Goal: Task Accomplishment & Management: Manage account settings

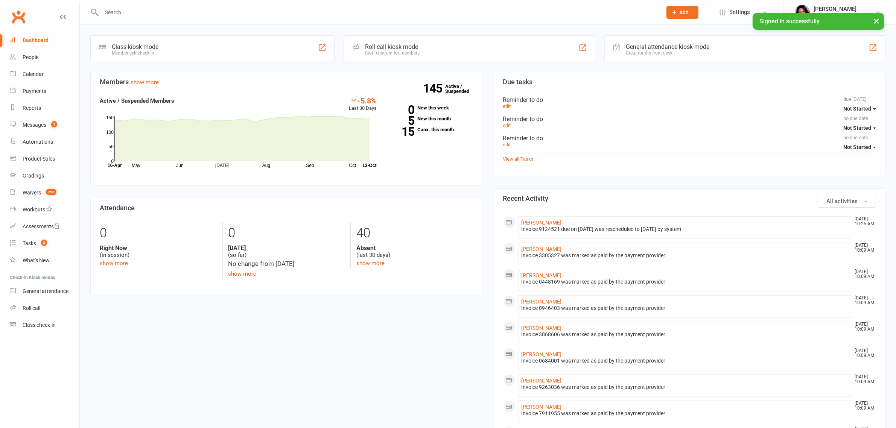
click at [311, 11] on input "text" at bounding box center [377, 12] width 557 height 11
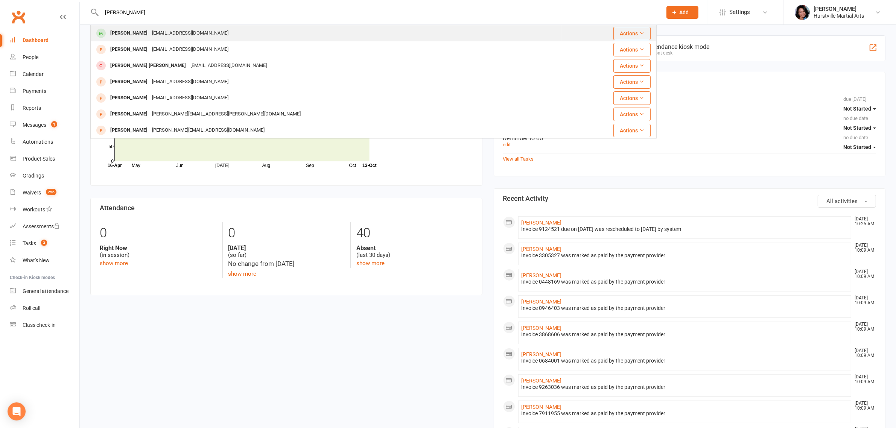
type input "[PERSON_NAME]"
click at [240, 34] on div "[PERSON_NAME] [EMAIL_ADDRESS][DOMAIN_NAME]" at bounding box center [326, 33] width 470 height 15
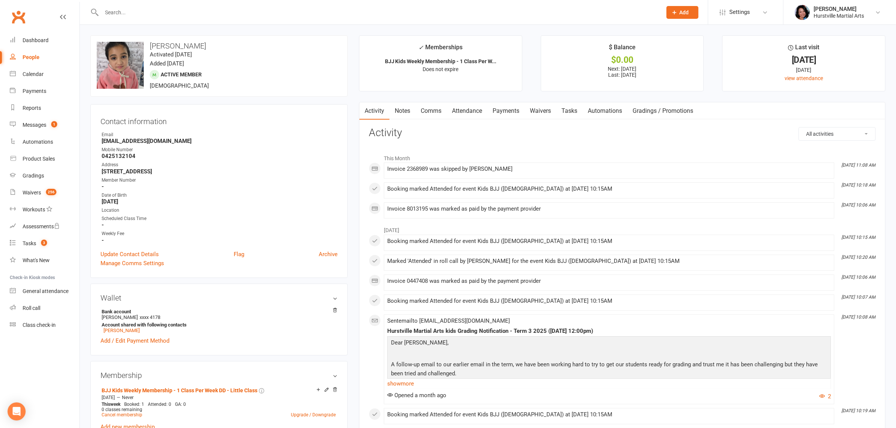
click at [503, 111] on link "Payments" at bounding box center [505, 110] width 37 height 17
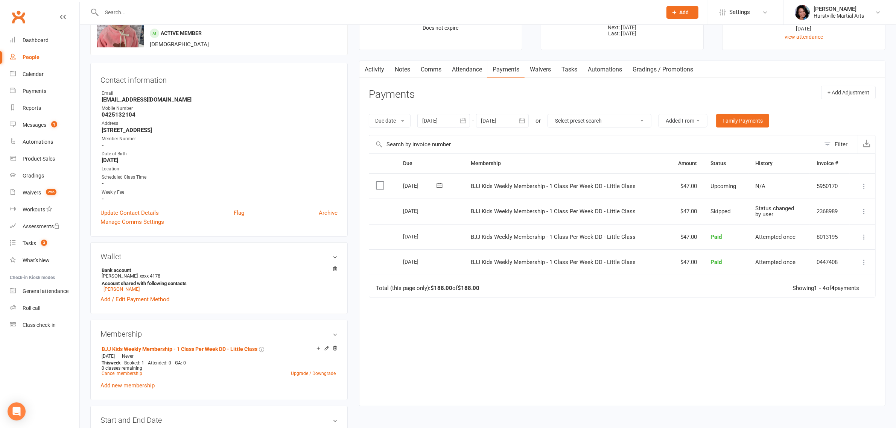
scroll to position [94, 0]
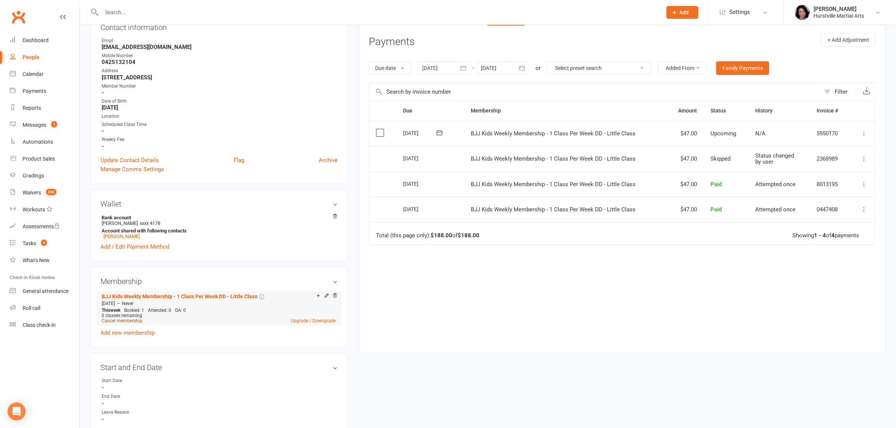
click at [128, 321] on link "Cancel membership" at bounding box center [122, 320] width 41 height 5
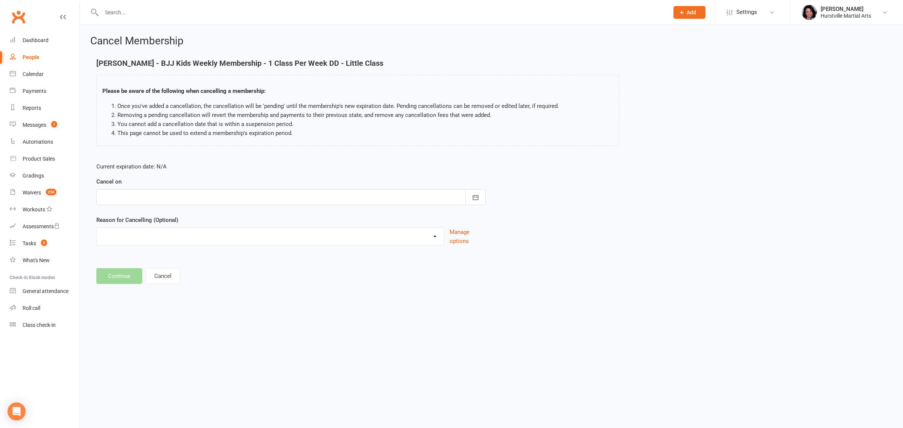
click at [168, 196] on div at bounding box center [291, 197] width 390 height 16
click at [225, 259] on span "11" at bounding box center [228, 259] width 6 height 6
type input "[DATE]"
click at [219, 243] on select "Holiday Injury Soccer work Other reason" at bounding box center [270, 235] width 347 height 15
select select "4"
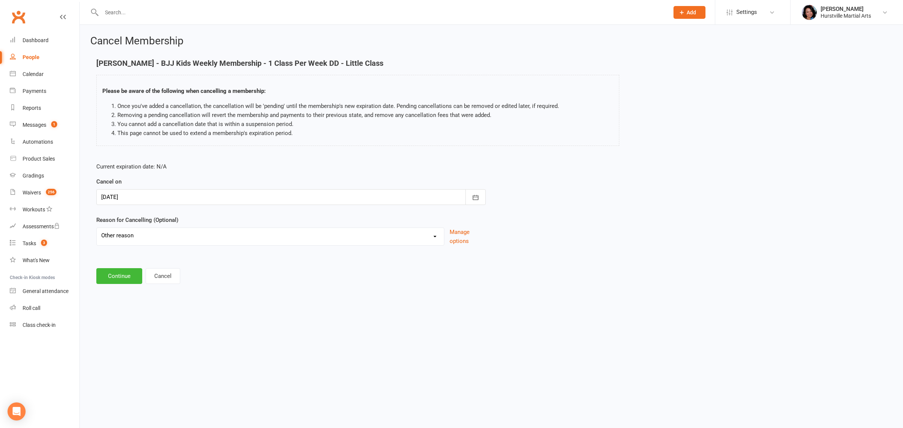
click at [97, 228] on select "Holiday Injury Soccer work Other reason" at bounding box center [270, 235] width 347 height 15
click at [180, 276] on input at bounding box center [291, 276] width 390 height 16
type input "h"
type input "parent said she's not improving will try again later"
click at [112, 307] on button "Continue" at bounding box center [119, 315] width 46 height 16
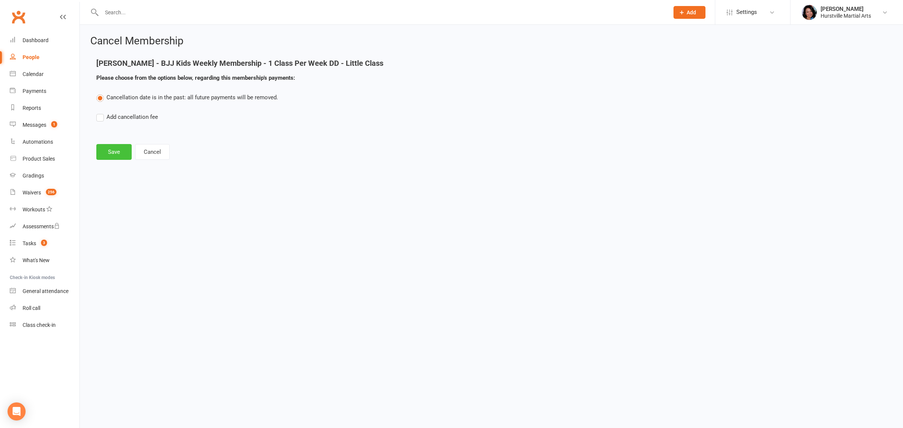
click at [109, 147] on button "Save" at bounding box center [113, 152] width 35 height 16
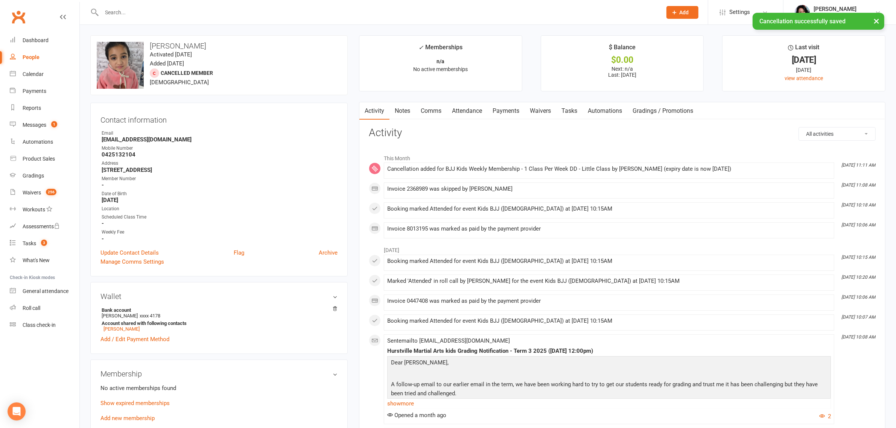
click at [399, 114] on link "Notes" at bounding box center [403, 110] width 26 height 17
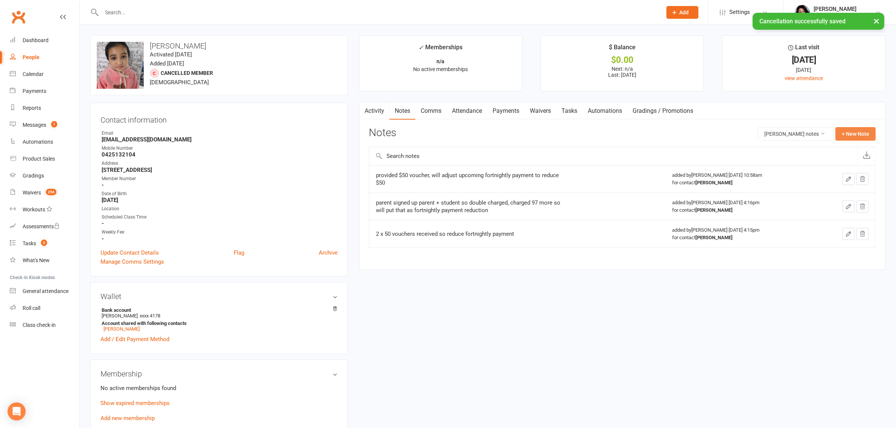
click at [842, 134] on button "+ New Note" at bounding box center [856, 134] width 40 height 14
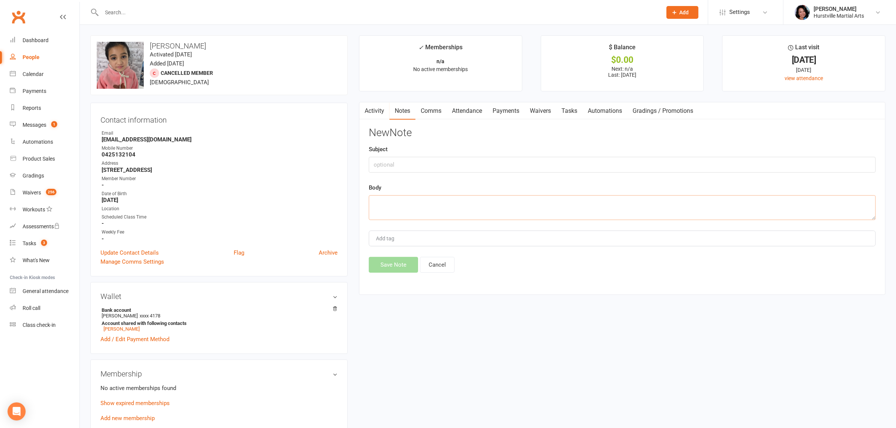
click at [558, 210] on textarea at bounding box center [622, 207] width 507 height 25
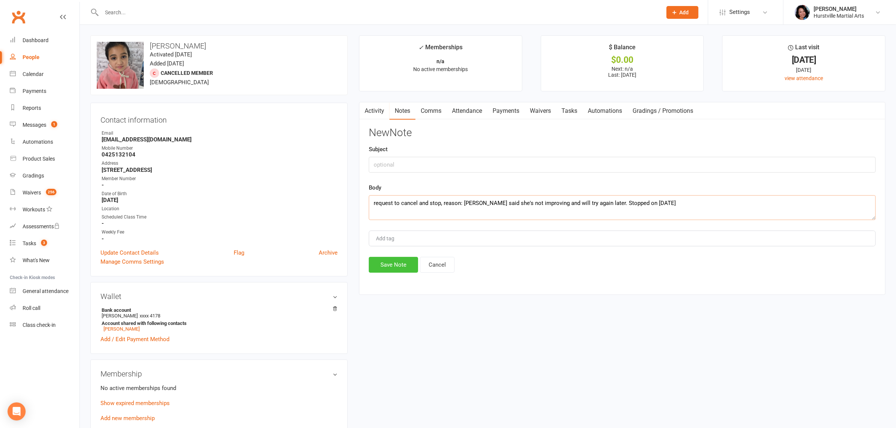
type textarea "request to cancel and stop, reason: [PERSON_NAME] said she's not improving and …"
click at [379, 264] on button "Save Note" at bounding box center [393, 265] width 49 height 16
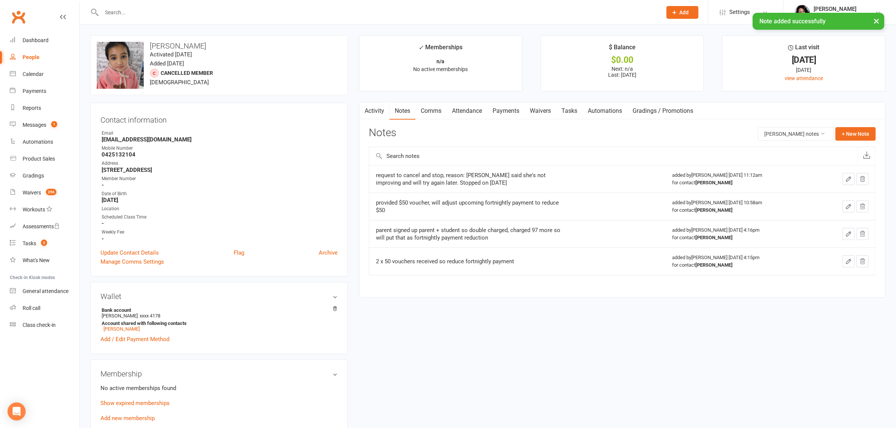
click at [424, 110] on link "Comms" at bounding box center [431, 110] width 31 height 17
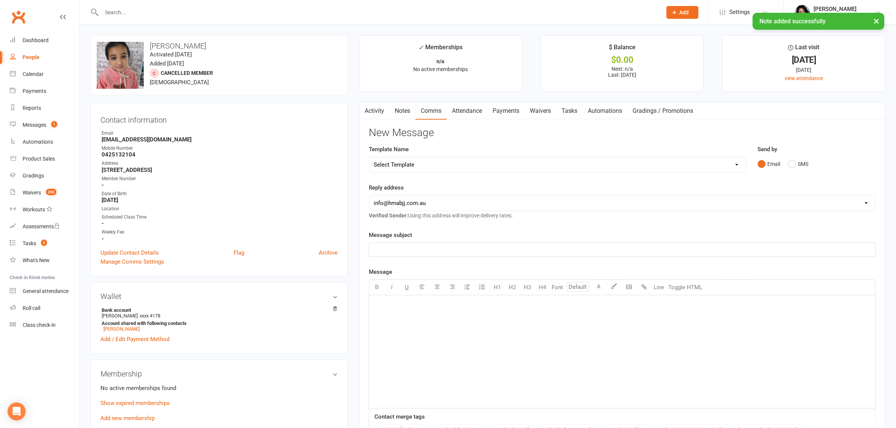
click at [479, 159] on select "Select Template [Email] 001 Kids BJJ Welcoming Email [Email] BJJ Kids Voucher C…" at bounding box center [557, 164] width 376 height 15
select select "20"
click at [369, 157] on select "Select Template [Email] 001 Kids BJJ Welcoming Email [Email] BJJ Kids Voucher C…" at bounding box center [557, 164] width 376 height 15
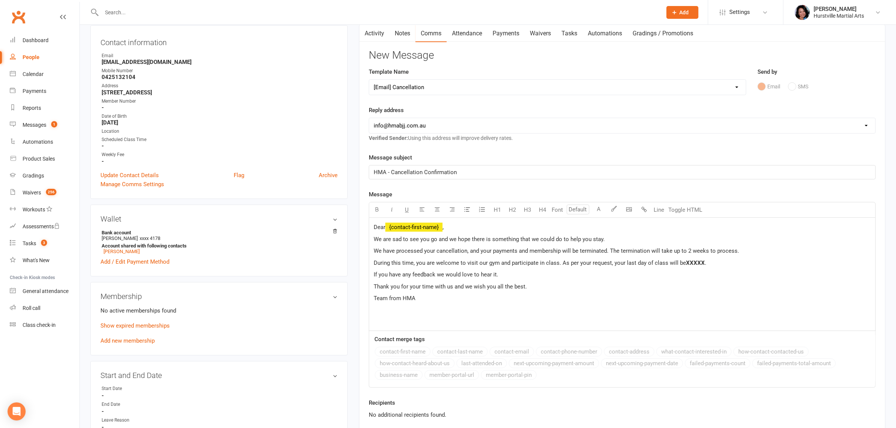
scroll to position [94, 0]
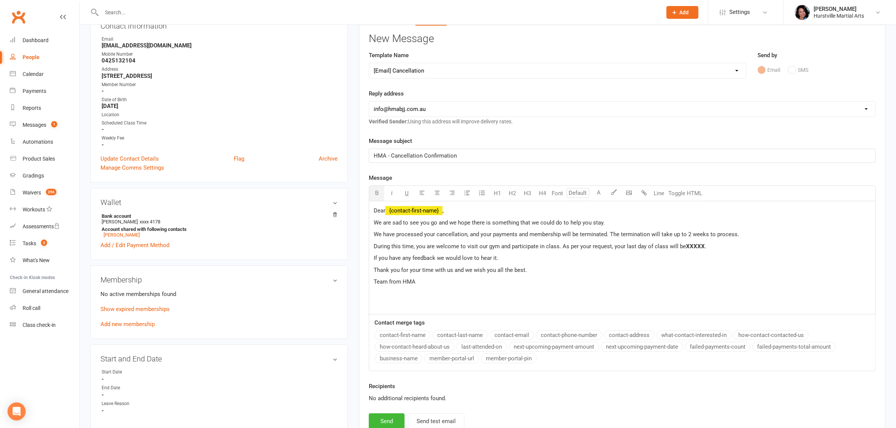
click at [696, 246] on span "XXXXX" at bounding box center [695, 246] width 19 height 7
drag, startPoint x: 746, startPoint y: 236, endPoint x: 611, endPoint y: 238, distance: 135.9
click at [611, 238] on p "We have processed your cancellation, and your payments and membership will be t…" at bounding box center [622, 234] width 497 height 9
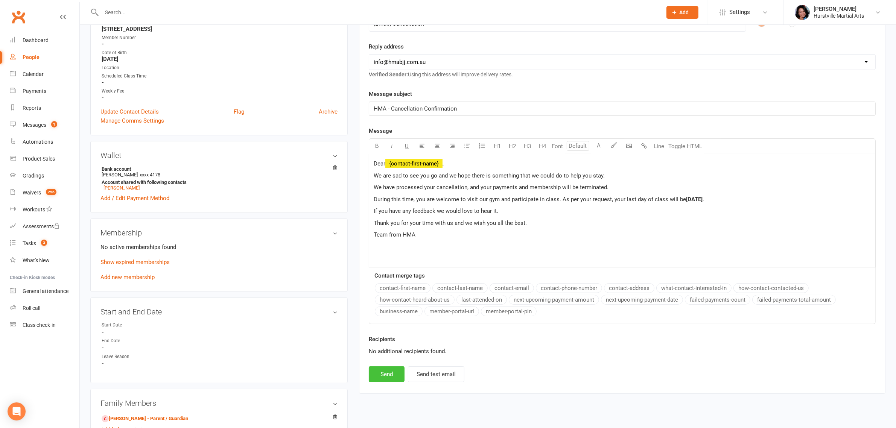
click at [385, 377] on button "Send" at bounding box center [387, 375] width 36 height 16
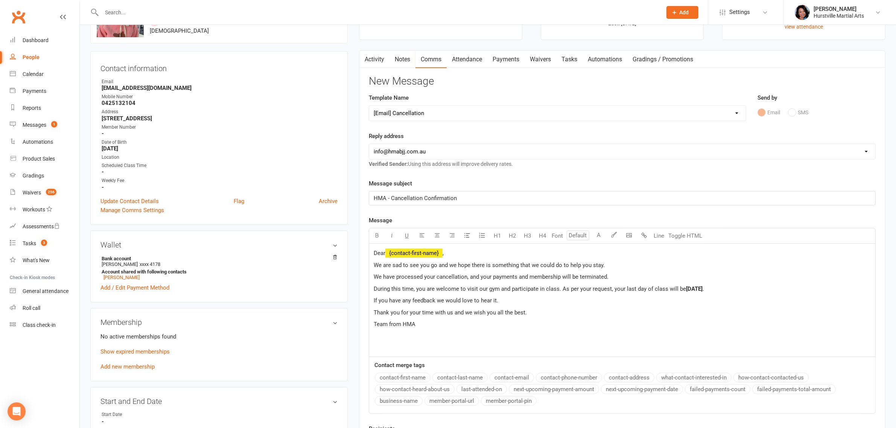
scroll to position [0, 0]
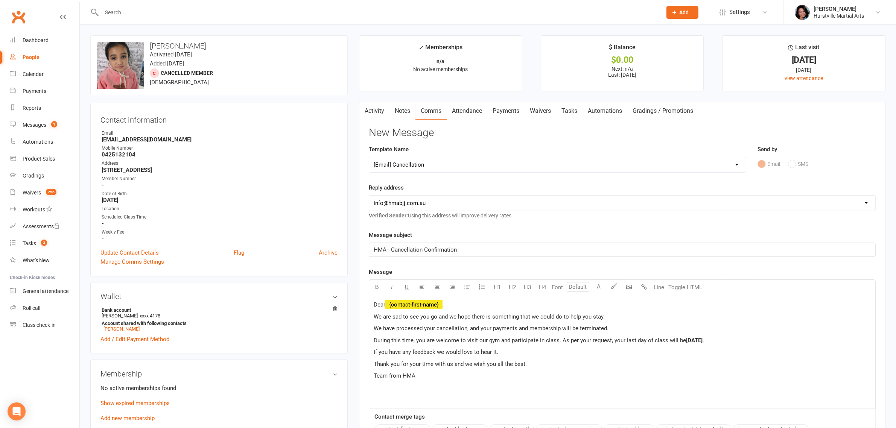
select select
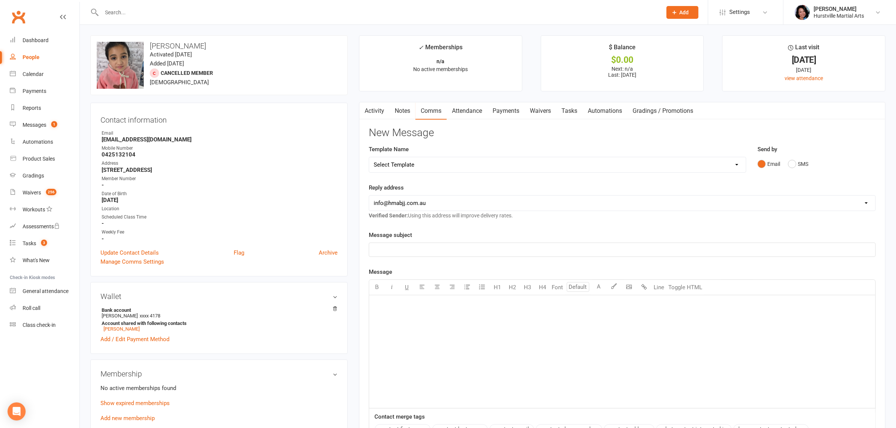
click at [269, 8] on input "text" at bounding box center [377, 12] width 557 height 11
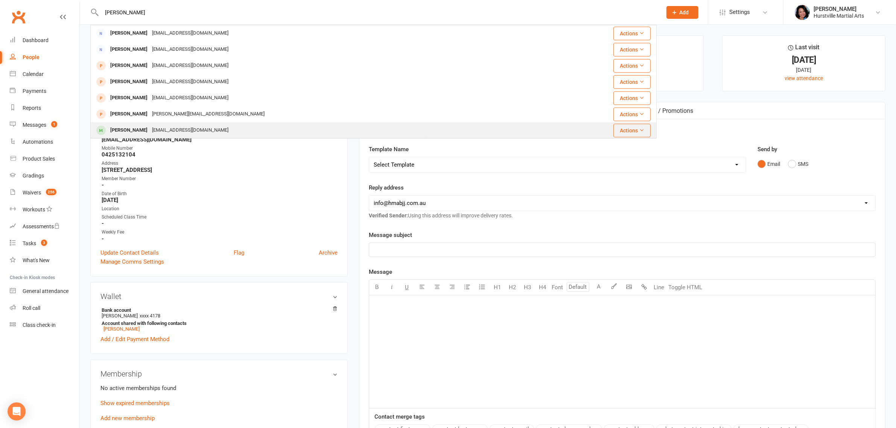
type input "[PERSON_NAME]"
click at [245, 132] on div "[PERSON_NAME] [EMAIL_ADDRESS][DOMAIN_NAME]" at bounding box center [318, 130] width 455 height 15
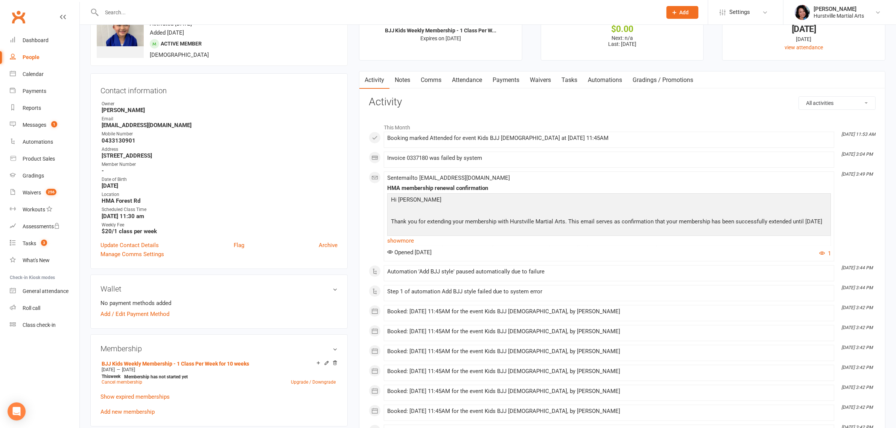
scroll to position [47, 0]
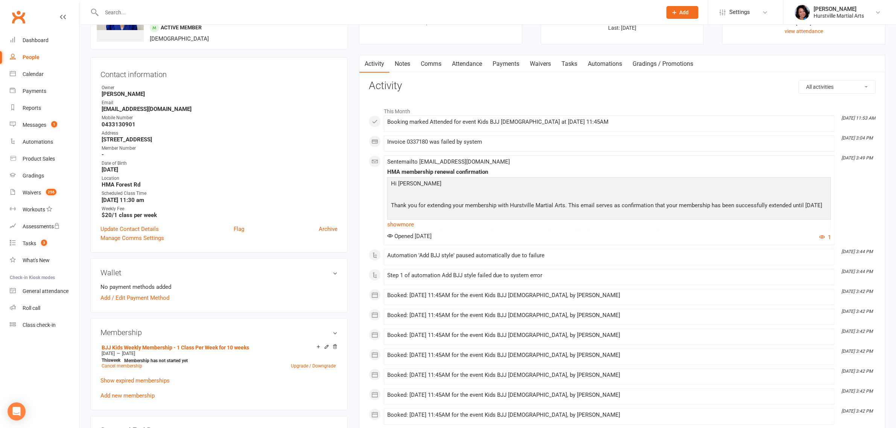
click at [302, 14] on input "text" at bounding box center [377, 12] width 557 height 11
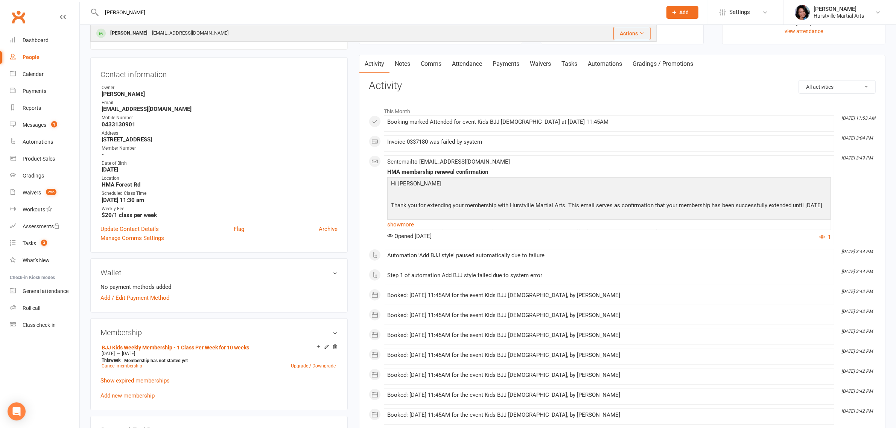
type input "[PERSON_NAME]"
click at [300, 27] on div "[PERSON_NAME] [EMAIL_ADDRESS][DOMAIN_NAME]" at bounding box center [308, 33] width 434 height 15
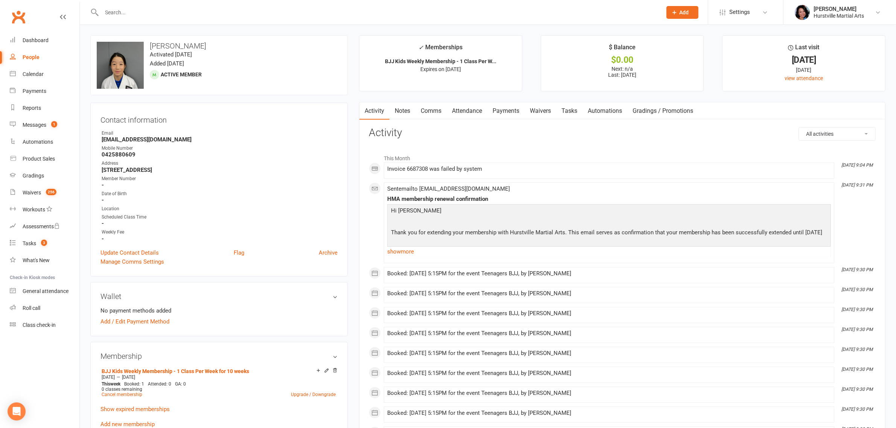
click at [305, 12] on input "text" at bounding box center [377, 12] width 557 height 11
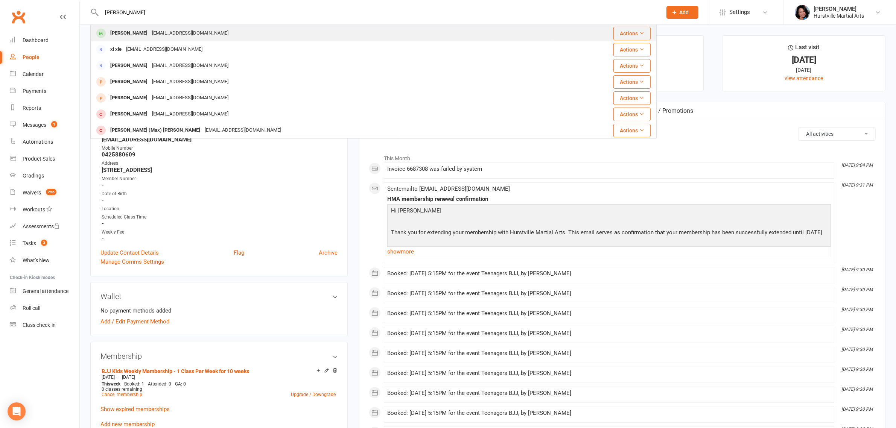
type input "[PERSON_NAME]"
click at [275, 35] on div "[PERSON_NAME] [EMAIL_ADDRESS][DOMAIN_NAME]" at bounding box center [322, 33] width 463 height 15
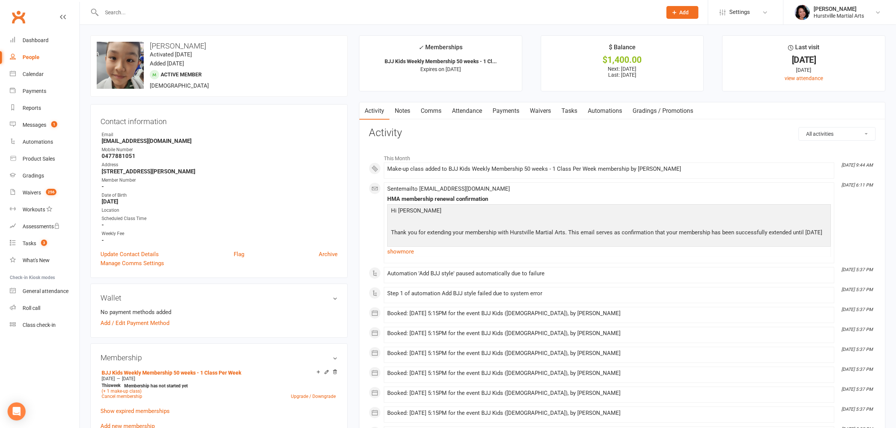
click at [406, 112] on link "Notes" at bounding box center [403, 110] width 26 height 17
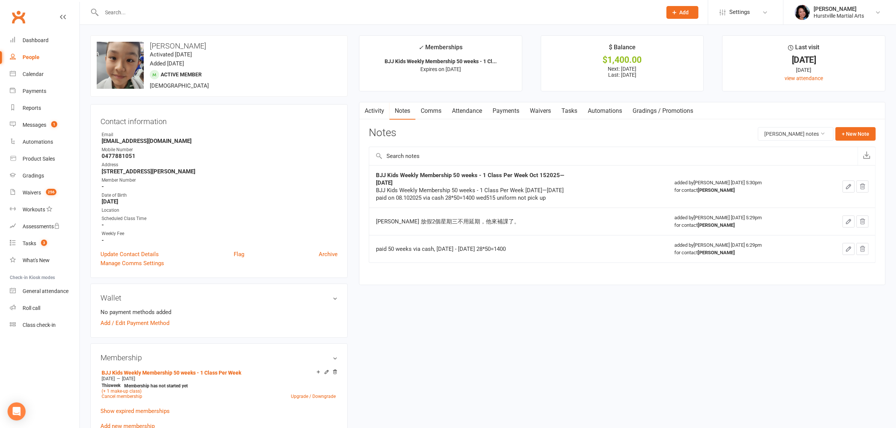
click at [394, 10] on input "text" at bounding box center [377, 12] width 557 height 11
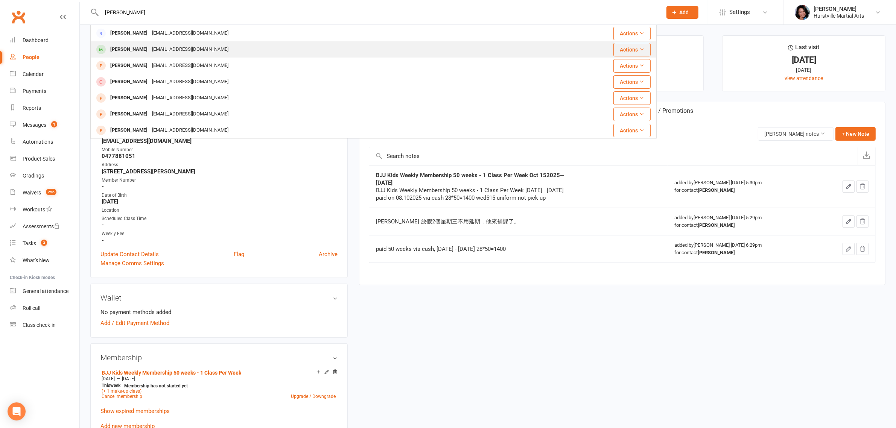
type input "[PERSON_NAME]"
click at [359, 52] on div "[PERSON_NAME] [PERSON_NAME][EMAIL_ADDRESS][DOMAIN_NAME]" at bounding box center [318, 49] width 455 height 15
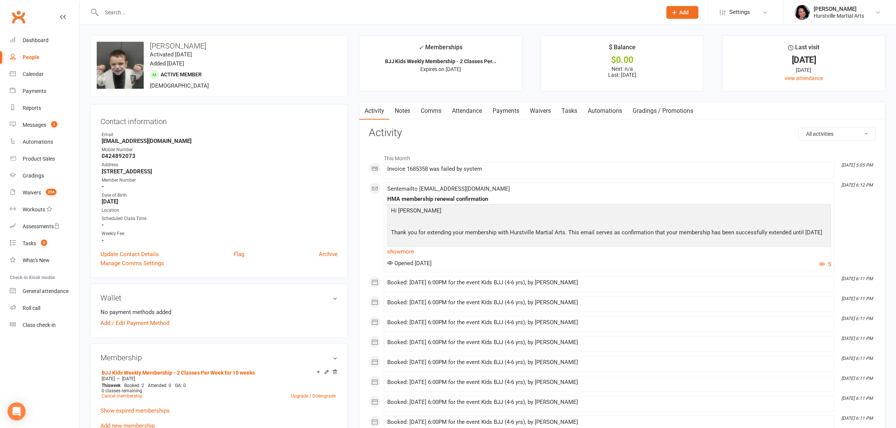
click at [345, 17] on input "text" at bounding box center [377, 12] width 557 height 11
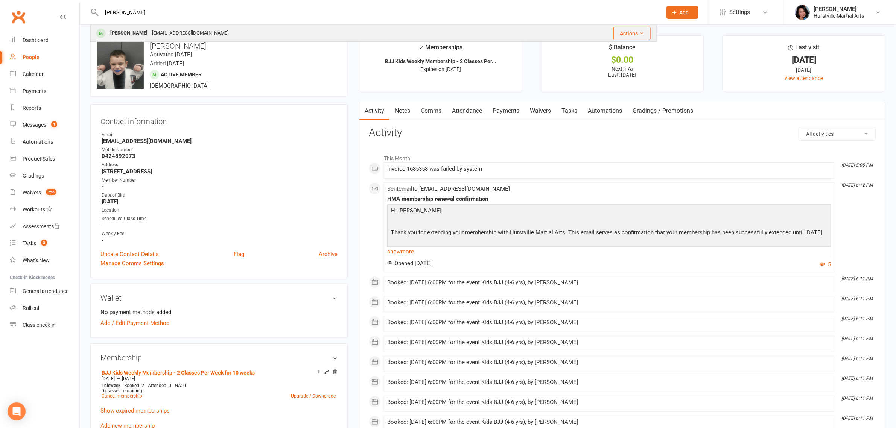
type input "[PERSON_NAME]"
click at [331, 36] on div "[PERSON_NAME] [EMAIL_ADDRESS][DOMAIN_NAME]" at bounding box center [308, 33] width 434 height 15
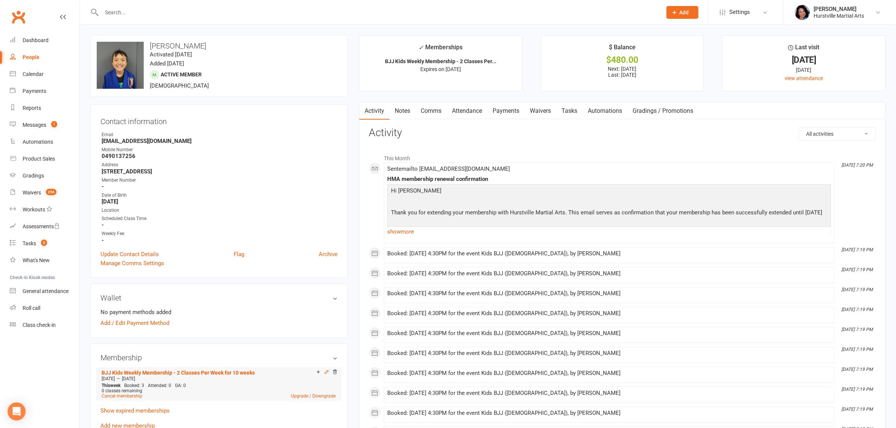
click at [327, 372] on icon at bounding box center [326, 371] width 3 height 3
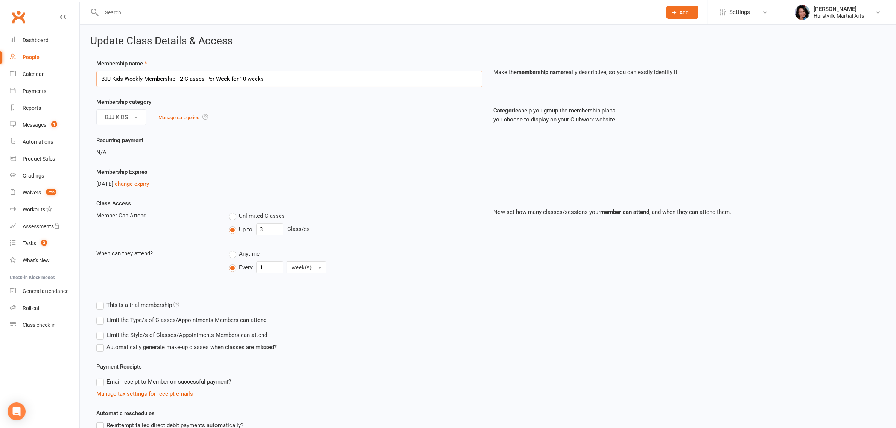
click at [180, 76] on input "BJJ Kids Weekly Membership - 2 Classes Per Week for 10 weeks" at bounding box center [289, 79] width 386 height 16
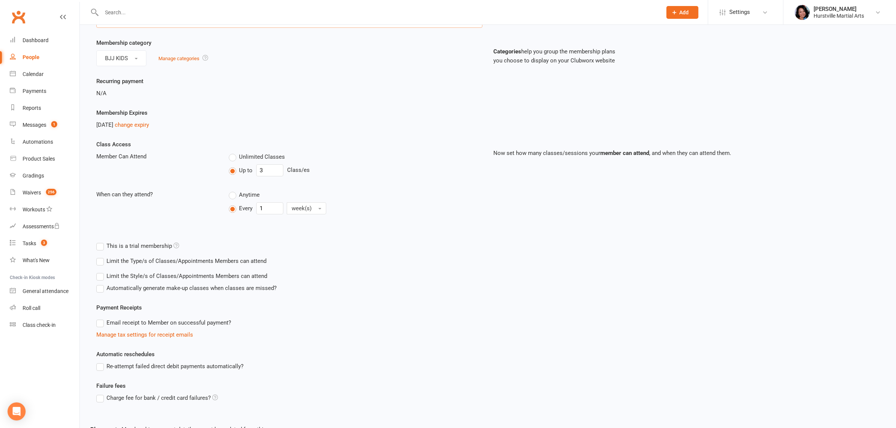
scroll to position [108, 0]
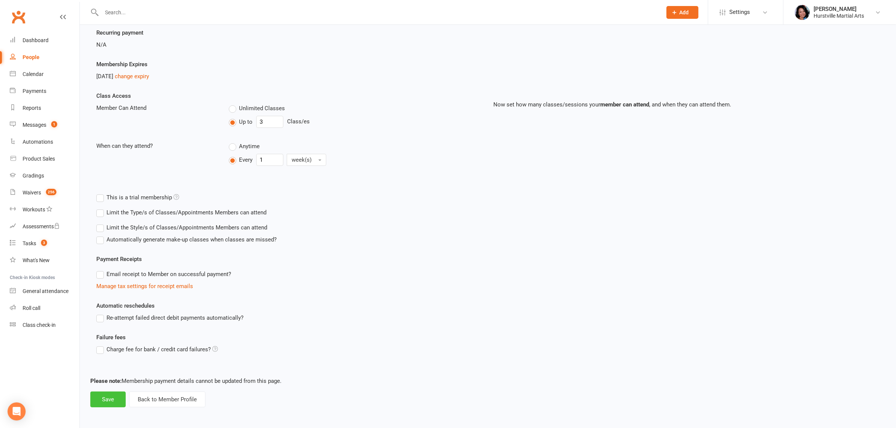
type input "BJJ Kids Weekly Membership - 3 Classes Per Week for 10 weeks"
click at [112, 397] on button "Save" at bounding box center [107, 400] width 35 height 16
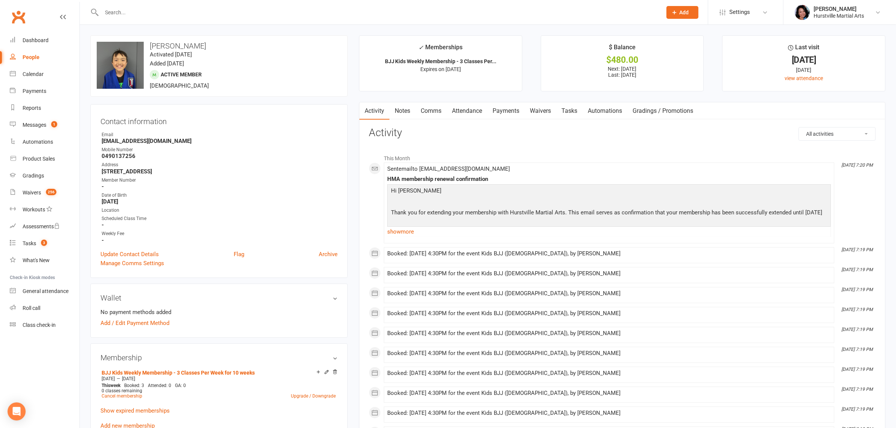
click at [285, 10] on input "text" at bounding box center [377, 12] width 557 height 11
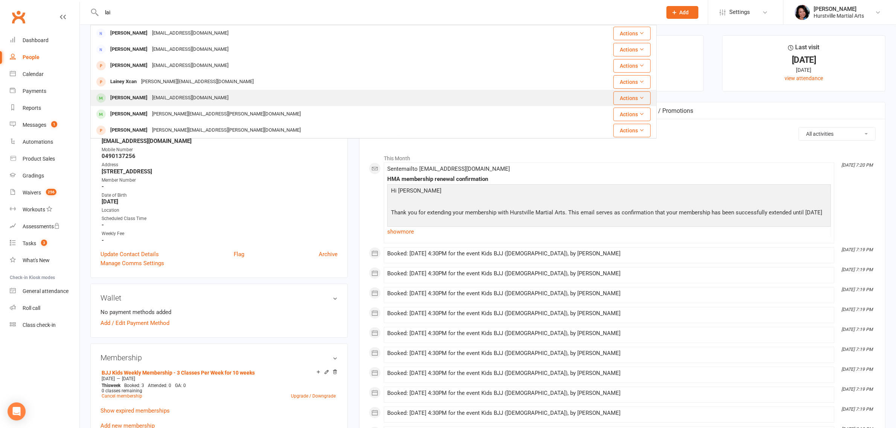
type input "lai"
click at [206, 99] on div "[PERSON_NAME] [EMAIL_ADDRESS][DOMAIN_NAME]" at bounding box center [326, 97] width 470 height 15
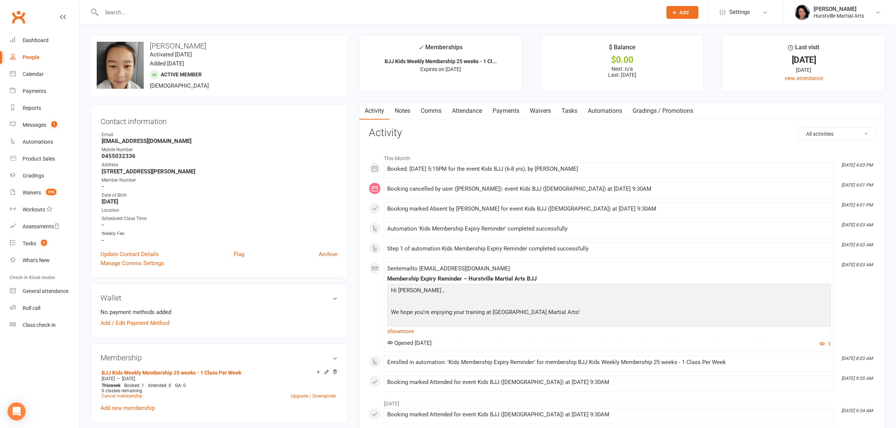
click at [451, 242] on div "This Month [DATE] 4:03 PM Booked: [DATE] 5:15PM for the event Kids BJJ (6-8 yrs…" at bounding box center [622, 272] width 507 height 242
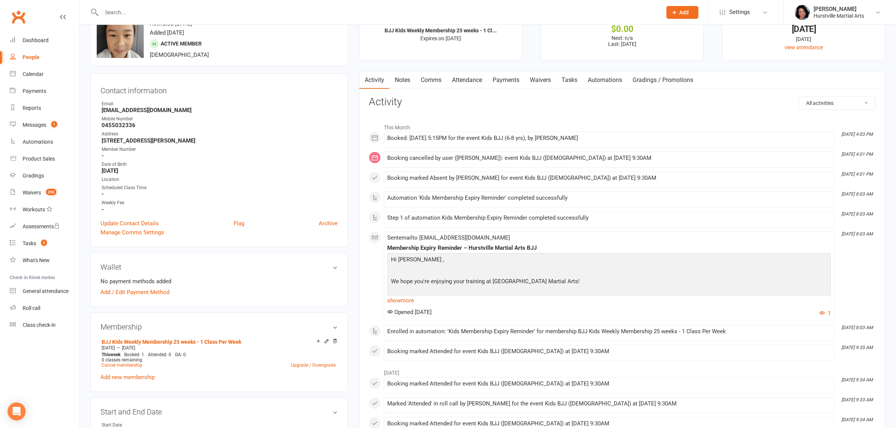
scroll to position [47, 0]
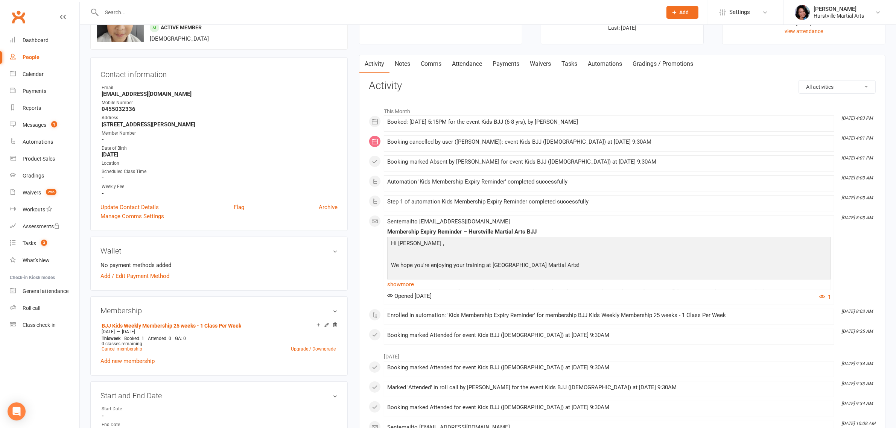
click at [456, 63] on link "Attendance" at bounding box center [467, 63] width 41 height 17
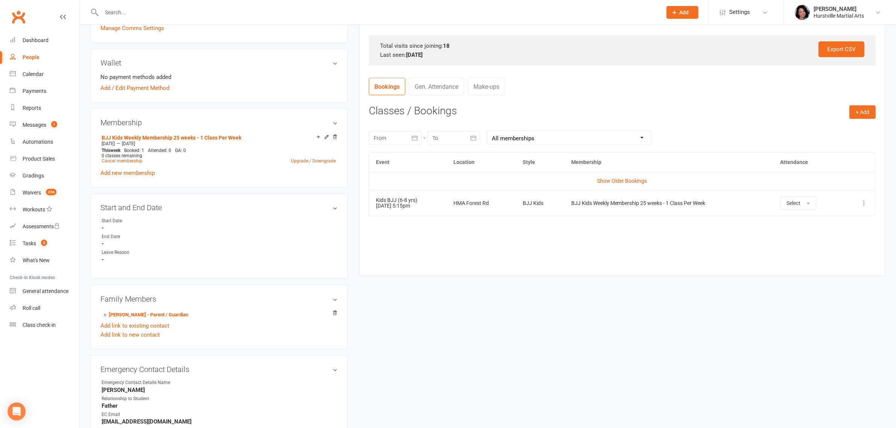
scroll to position [47, 0]
